Goal: Check status: Check status

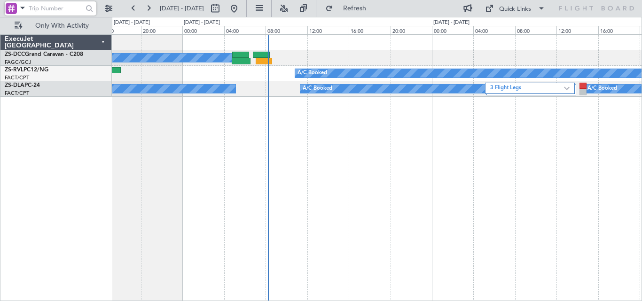
click at [72, 8] on input "text" at bounding box center [56, 8] width 54 height 14
paste input "535249"
type input "535249"
click at [87, 4] on div at bounding box center [89, 8] width 15 height 15
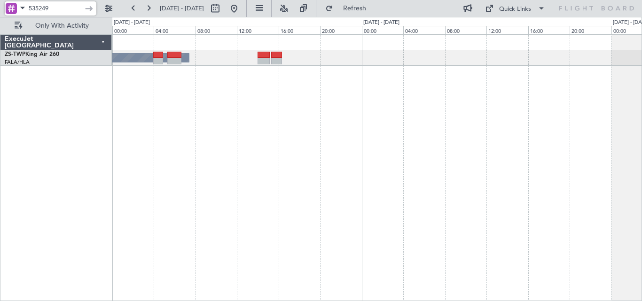
drag, startPoint x: 60, startPoint y: 6, endPoint x: 1, endPoint y: 5, distance: 58.7
click at [1, 5] on div "535249" at bounding box center [60, 8] width 121 height 17
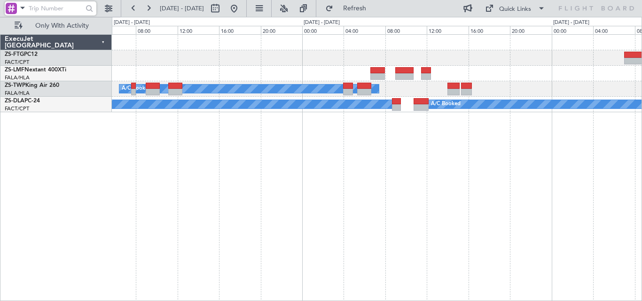
click at [526, 160] on div "A/C Booked A/C Booked A/C Booked A/C Booked A/C Booked" at bounding box center [377, 167] width 530 height 267
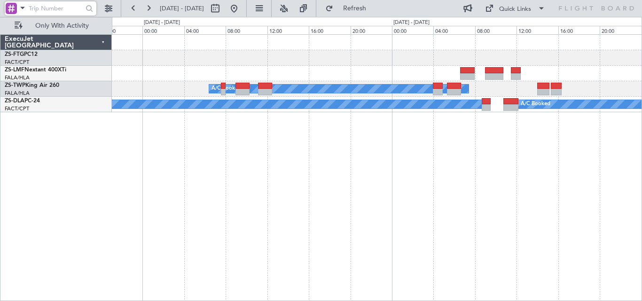
click at [585, 229] on div "A/C Booked A/C Booked A/C Booked A/C Booked A/C Booked 3 Flight Legs" at bounding box center [377, 167] width 530 height 267
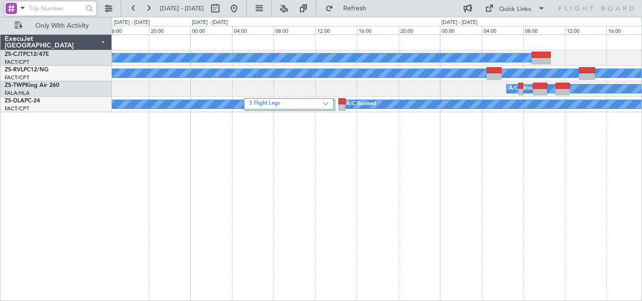
click at [495, 194] on div "A/C Booked A/C Booked A/C Booked A/C Booked A/C Booked A/C Booked A/C Booked 3 …" at bounding box center [377, 167] width 530 height 267
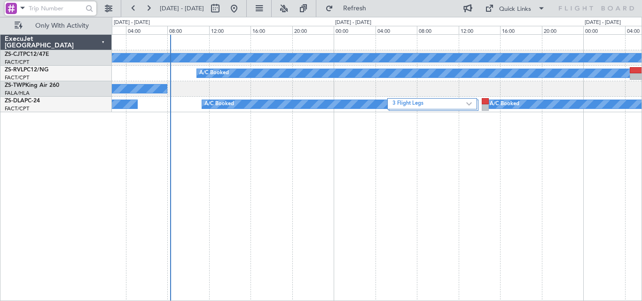
click at [352, 188] on div "A/C Booked A/C Booked A/C Booked A/C Booked A/C Booked A/C Booked A/C Unavailab…" at bounding box center [377, 167] width 530 height 267
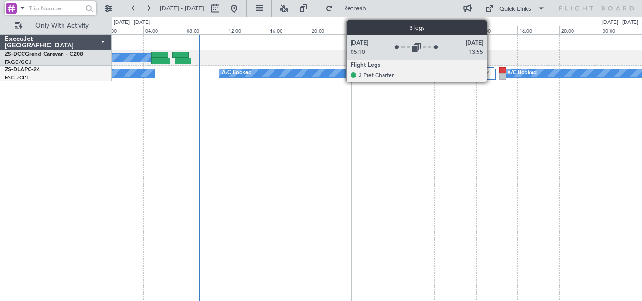
click at [491, 74] on div "3 Flight Legs" at bounding box center [450, 72] width 90 height 11
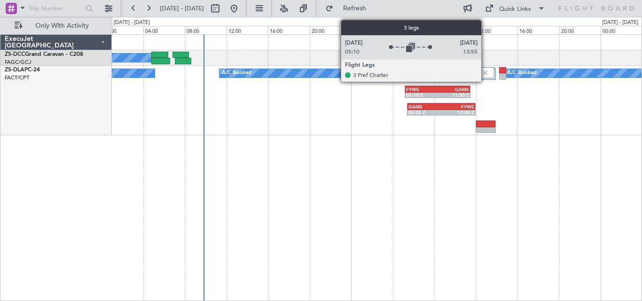
click at [485, 72] on img at bounding box center [485, 73] width 8 height 8
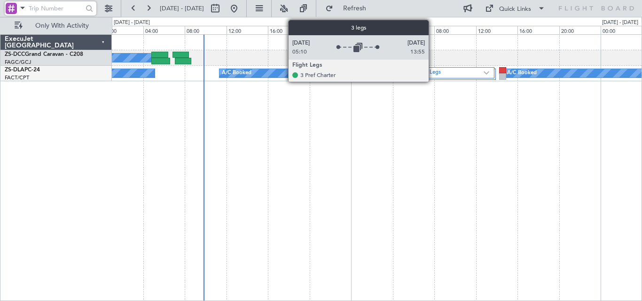
click at [433, 76] on label "3 Flight Legs" at bounding box center [447, 73] width 74 height 8
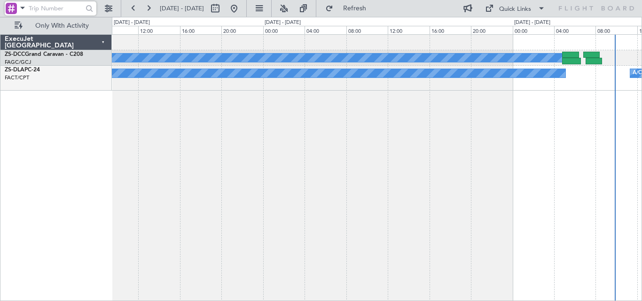
click at [578, 130] on div "A/C Booked A/C Booked A/C Booked" at bounding box center [377, 167] width 530 height 267
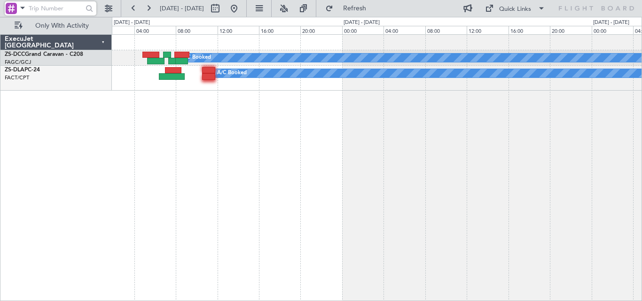
click at [583, 110] on div "A/C Booked A/C Booked" at bounding box center [377, 167] width 530 height 267
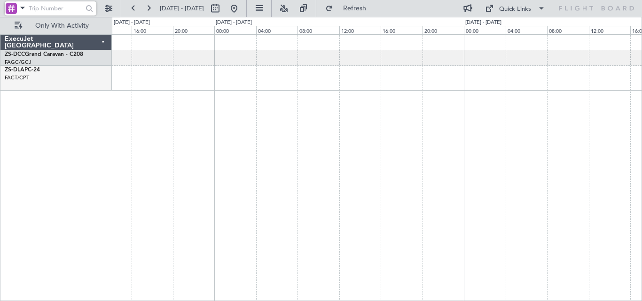
click at [559, 84] on div at bounding box center [377, 167] width 530 height 267
click at [491, 97] on div at bounding box center [377, 167] width 530 height 267
click at [469, 92] on div at bounding box center [377, 167] width 530 height 267
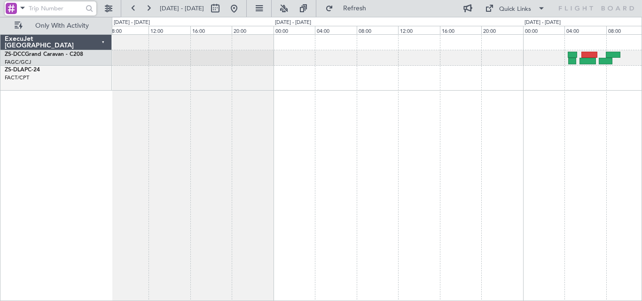
click at [366, 123] on div at bounding box center [377, 167] width 530 height 267
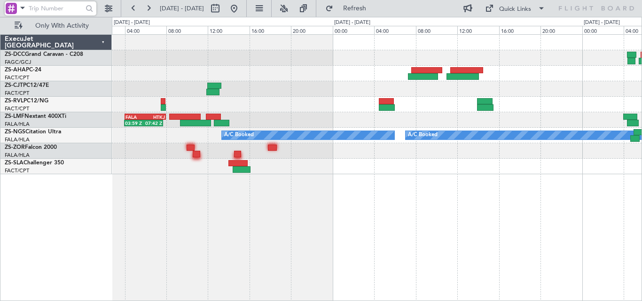
click at [336, 129] on div "A/C Booked A/C Booked A/C Booked A/C Booked A/C Booked A/C Booked" at bounding box center [377, 136] width 530 height 16
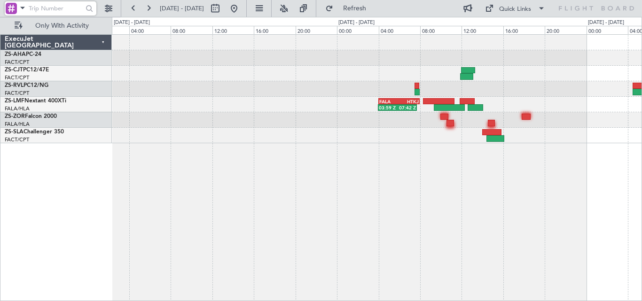
click at [445, 64] on div at bounding box center [377, 58] width 530 height 16
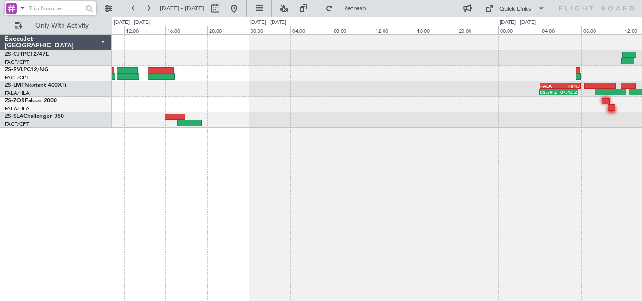
click at [413, 78] on div "A/C Booked" at bounding box center [377, 74] width 530 height 16
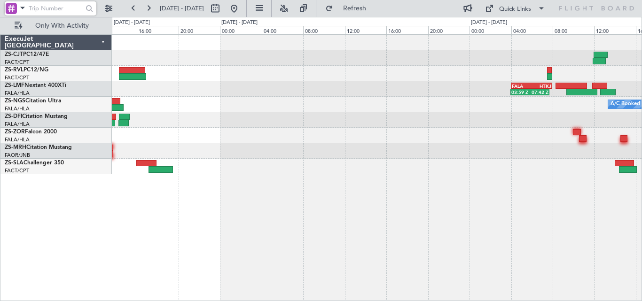
click at [433, 111] on div "A/C Booked A/C Booked A/C Booked" at bounding box center [377, 105] width 530 height 16
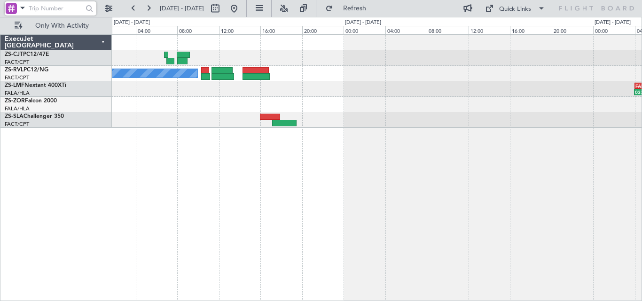
click at [533, 169] on div "A/C Booked 03:59 Z 07:42 Z FALA 04:00 Z HTKJ 08:00 Z" at bounding box center [377, 167] width 530 height 267
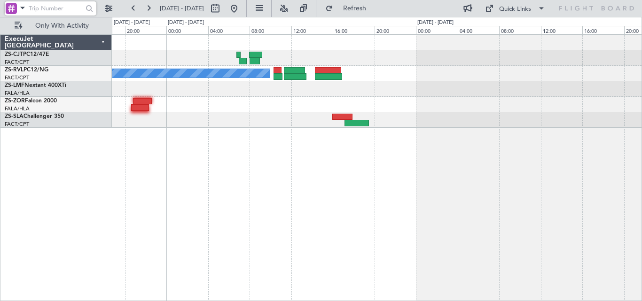
click at [551, 159] on div "A/C Booked FALA 04:00 Z HTKJ 08:00 Z 03:59 Z 07:42 Z A/C Booked" at bounding box center [377, 167] width 530 height 267
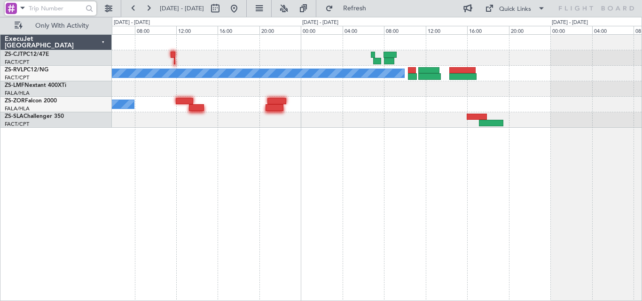
click at [560, 156] on div "A/C Unavailable A/C Booked A/C Booked" at bounding box center [377, 167] width 530 height 267
click at [562, 155] on div "A/C Unavailable A/C Booked A/C Booked" at bounding box center [377, 167] width 530 height 267
